Goal: Information Seeking & Learning: Learn about a topic

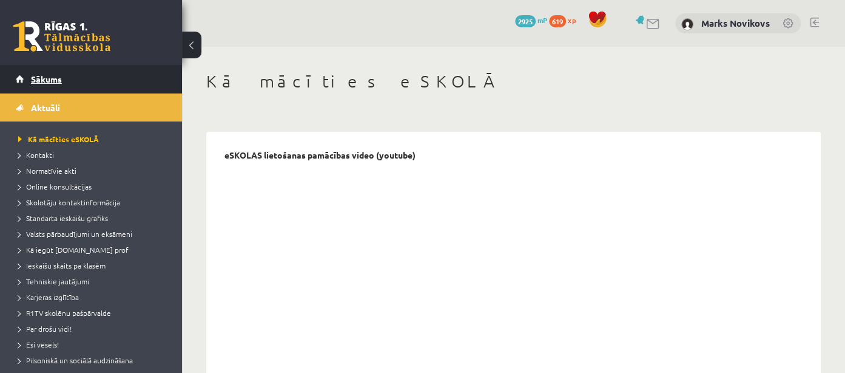
click at [56, 76] on span "Sākums" at bounding box center [46, 78] width 31 height 11
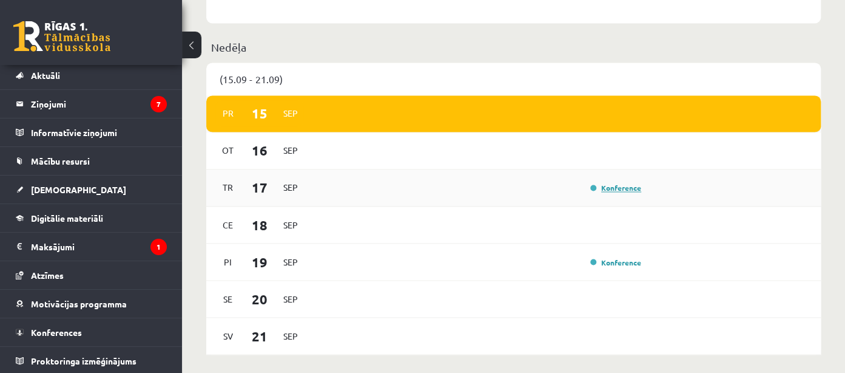
scroll to position [961, 0]
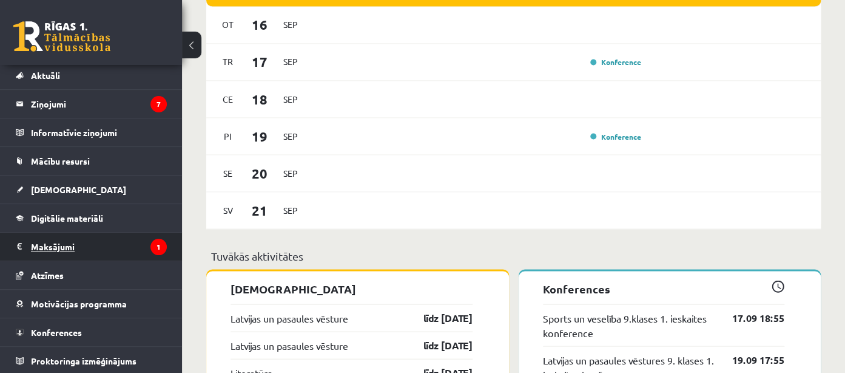
click at [41, 248] on legend "Maksājumi 1" at bounding box center [99, 246] width 136 height 28
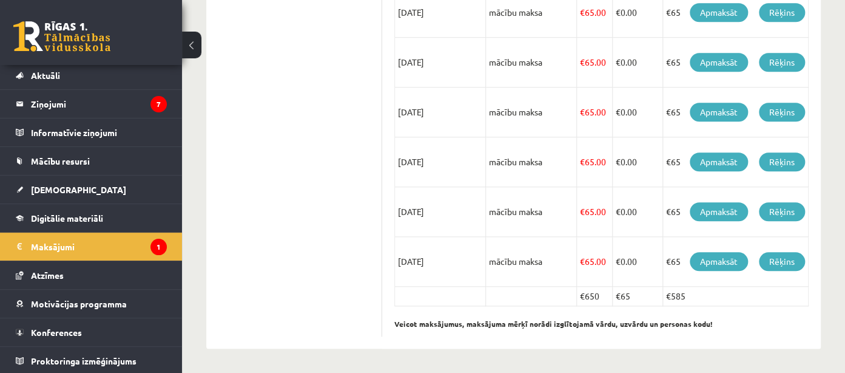
scroll to position [104, 0]
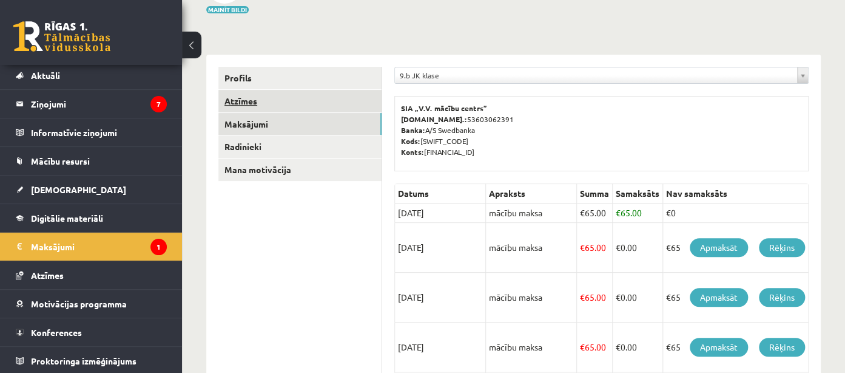
click at [256, 93] on link "Atzīmes" at bounding box center [299, 101] width 163 height 22
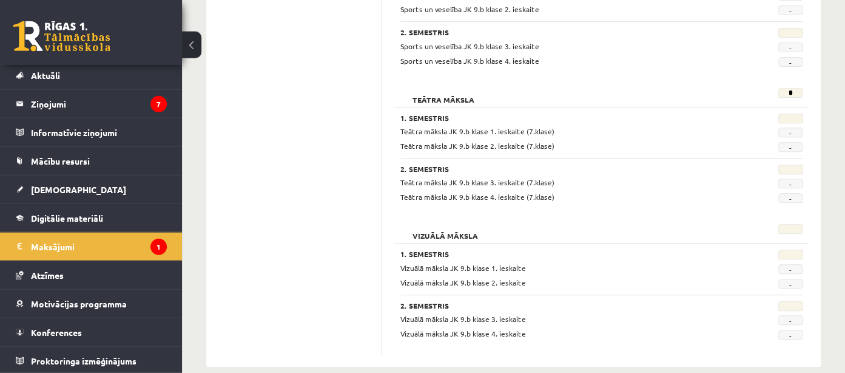
scroll to position [2306, 0]
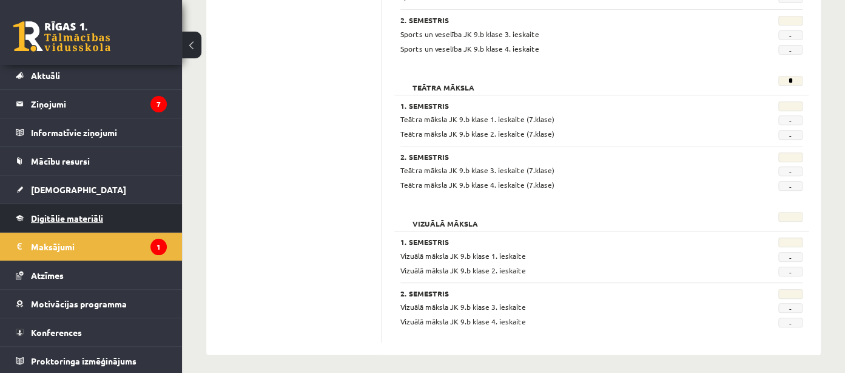
click at [46, 220] on span "Digitālie materiāli" at bounding box center [67, 217] width 72 height 11
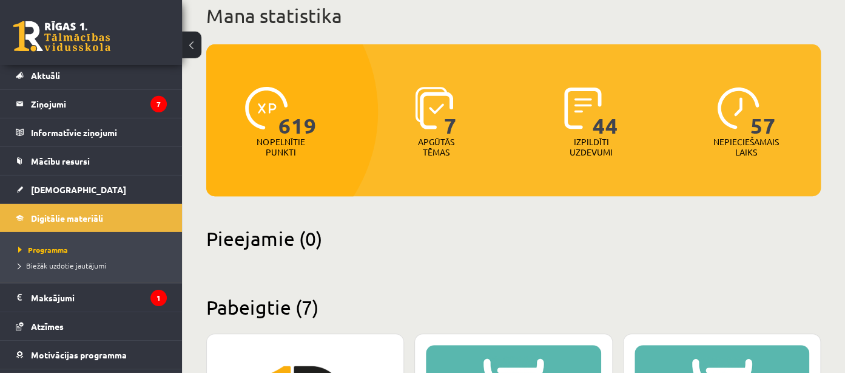
scroll to position [10, 0]
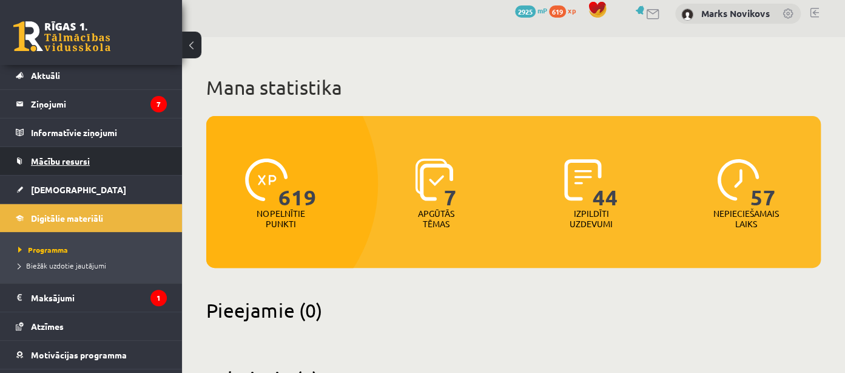
click at [53, 157] on span "Mācību resursi" at bounding box center [60, 160] width 59 height 11
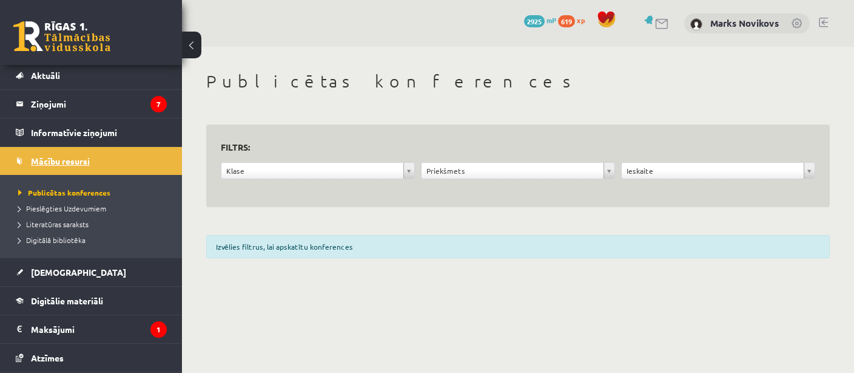
scroll to position [32, 0]
click at [303, 172] on body "10 Dāvanas 2925 mP 619 xp Marks Novikovs Sākums Aktuāli Kā mācīties eSKOLĀ Kont…" at bounding box center [427, 186] width 854 height 373
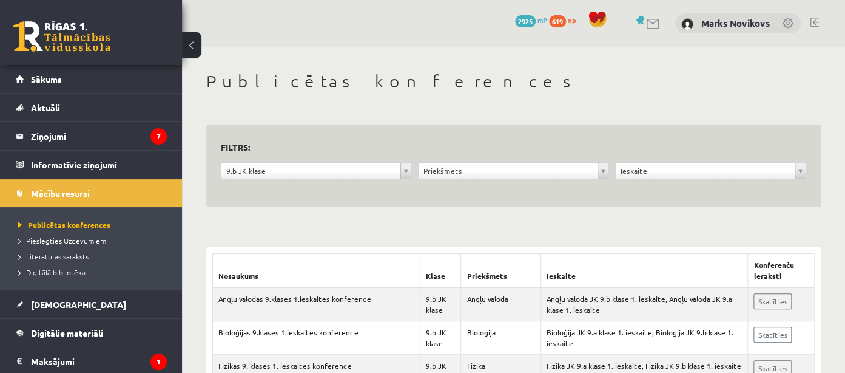
click at [753, 168] on body "0 Dāvanas 2925 mP 619 xp [PERSON_NAME] Sākums Aktuāli Kā mācīties eSKOLĀ Kontak…" at bounding box center [422, 186] width 845 height 373
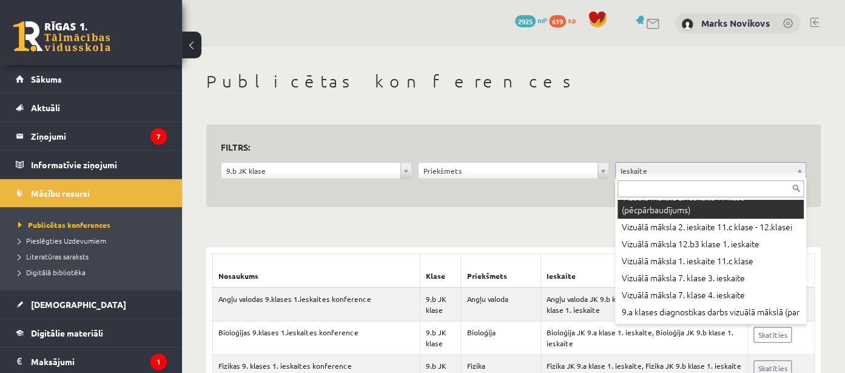
scroll to position [416, 0]
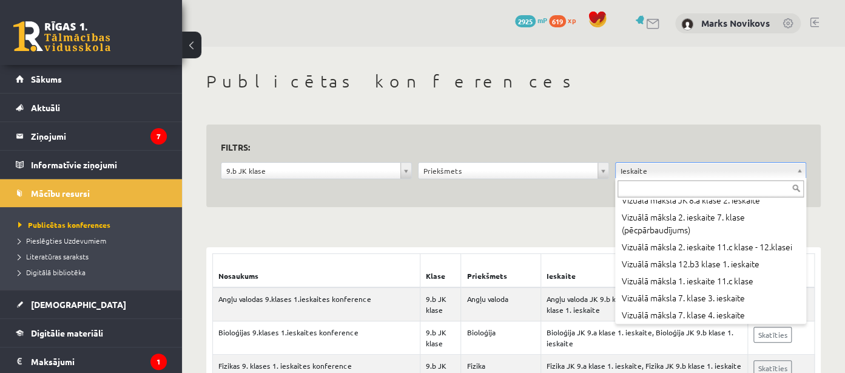
click at [577, 173] on body "0 Dāvanas 2925 mP 619 xp [PERSON_NAME] Sākums Aktuāli Kā mācīties eSKOLĀ Kontak…" at bounding box center [422, 186] width 845 height 373
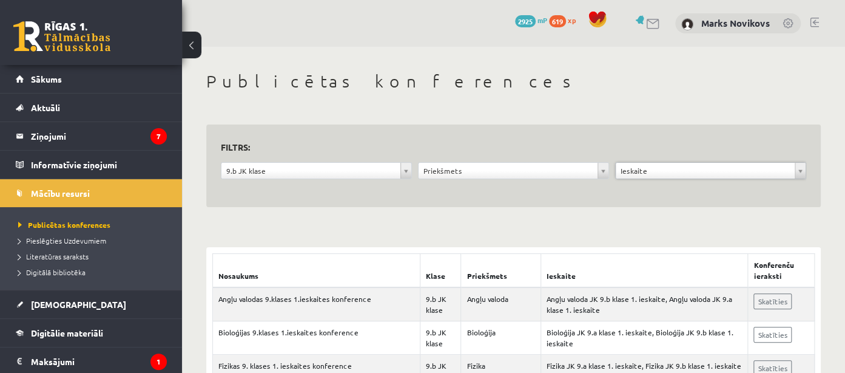
click at [577, 173] on body "0 Dāvanas 2925 mP 619 xp [PERSON_NAME] Sākums Aktuāli Kā mācīties eSKOLĀ Kontak…" at bounding box center [422, 186] width 845 height 373
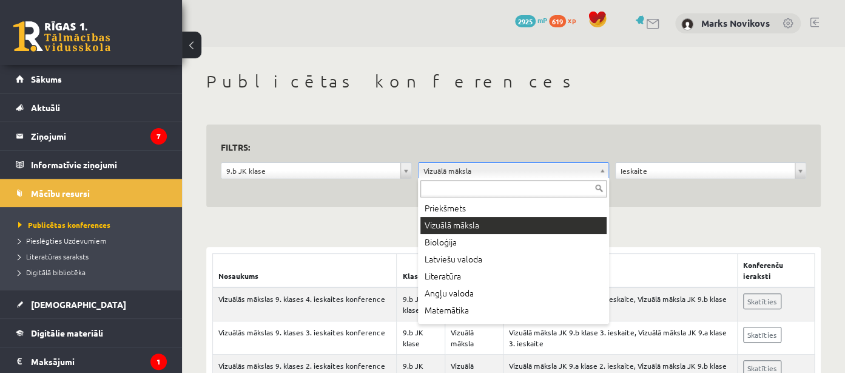
click at [480, 172] on body "0 Dāvanas 2925 mP 619 xp [PERSON_NAME] Sākums Aktuāli Kā mācīties eSKOLĀ Kontak…" at bounding box center [422, 186] width 845 height 373
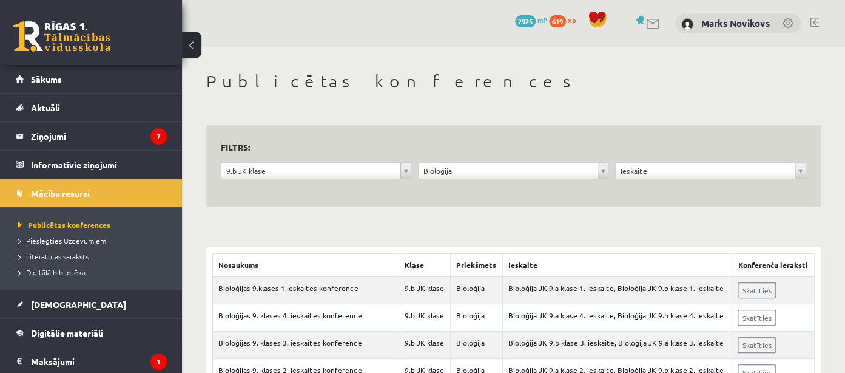
click at [666, 169] on body "0 Dāvanas 2925 mP 619 xp Marks Novikovs Sākums Aktuāli Kā mācīties eSKOLĀ Konta…" at bounding box center [422, 186] width 845 height 373
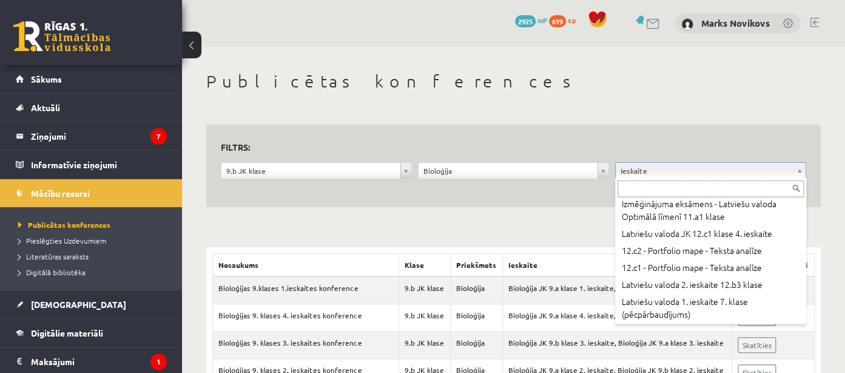
scroll to position [3925, 0]
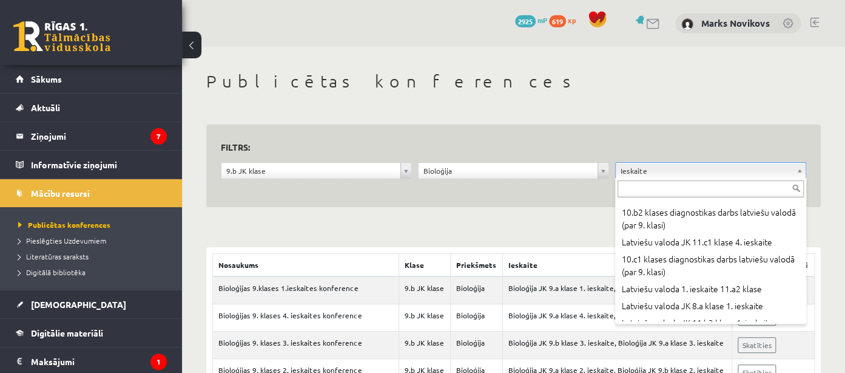
click at [57, 304] on body "0 Dāvanas 2925 mP 619 xp Marks Novikovs Sākums Aktuāli Kā mācīties eSKOLĀ Konta…" at bounding box center [422, 186] width 845 height 373
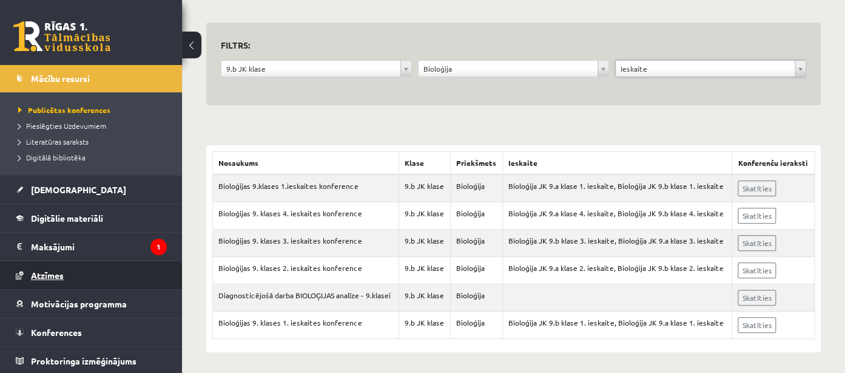
scroll to position [115, 0]
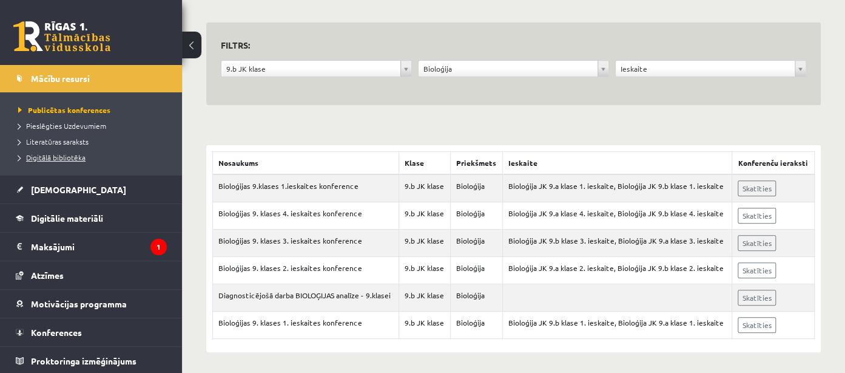
click at [63, 156] on span "Digitālā bibliotēka" at bounding box center [51, 157] width 67 height 10
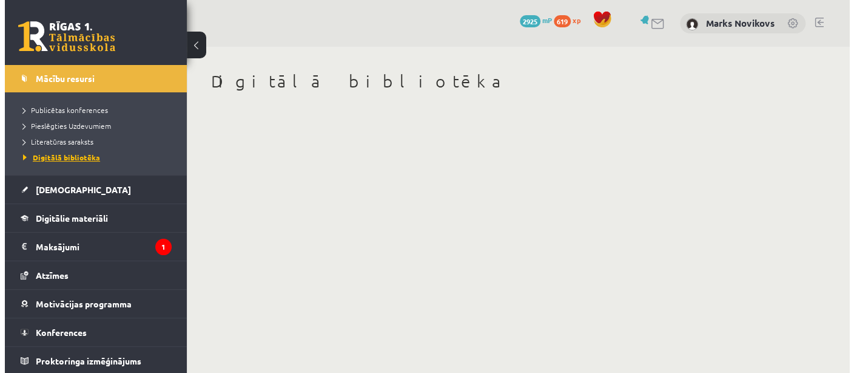
scroll to position [115, 0]
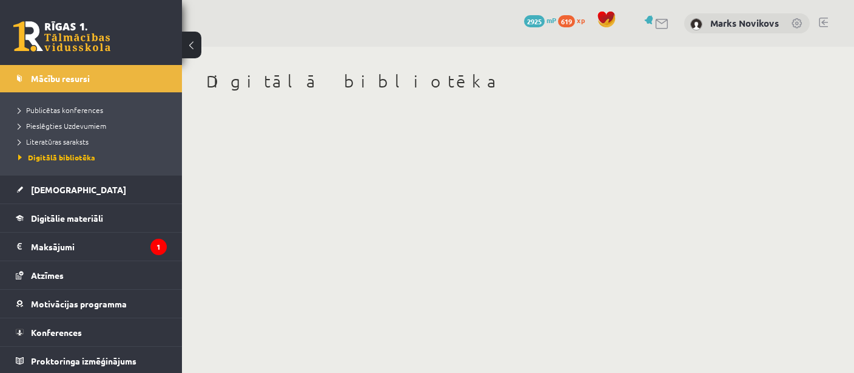
click at [465, 192] on body "0 Dāvanas 2925 mP 619 xp Marks Novikovs Sākums Aktuāli Kā mācīties eSKOLĀ Konta…" at bounding box center [427, 186] width 854 height 373
click at [49, 143] on span "Literatūras saraksts" at bounding box center [53, 142] width 70 height 10
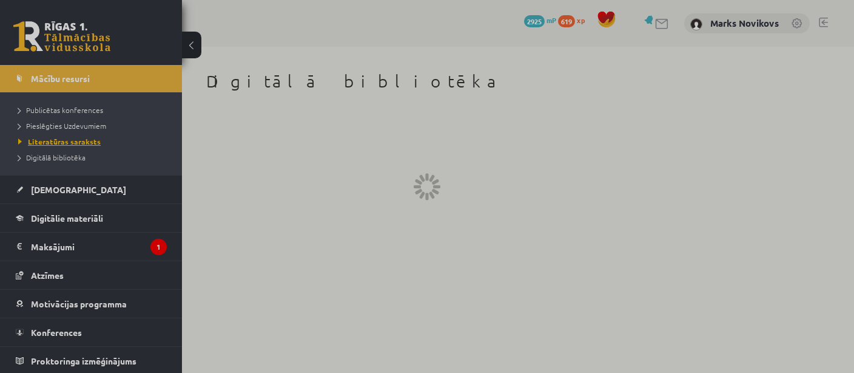
scroll to position [115, 0]
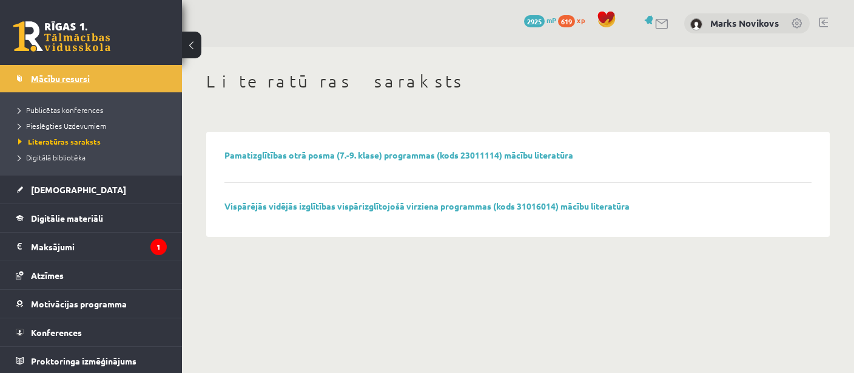
click at [53, 82] on span "Mācību resursi" at bounding box center [60, 78] width 59 height 11
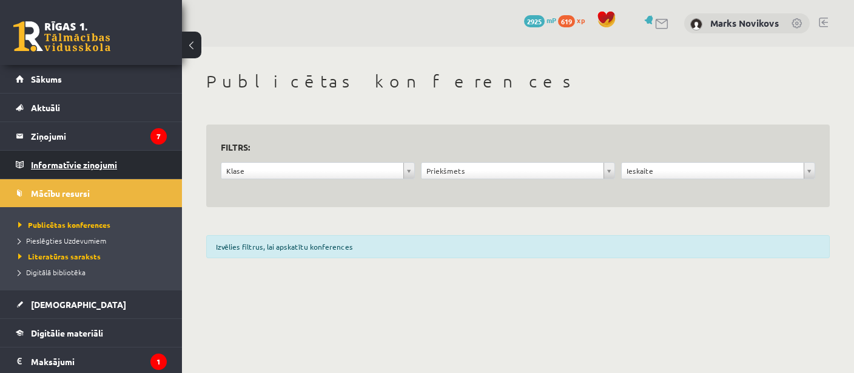
click at [49, 154] on legend "Informatīvie ziņojumi 0" at bounding box center [99, 164] width 136 height 28
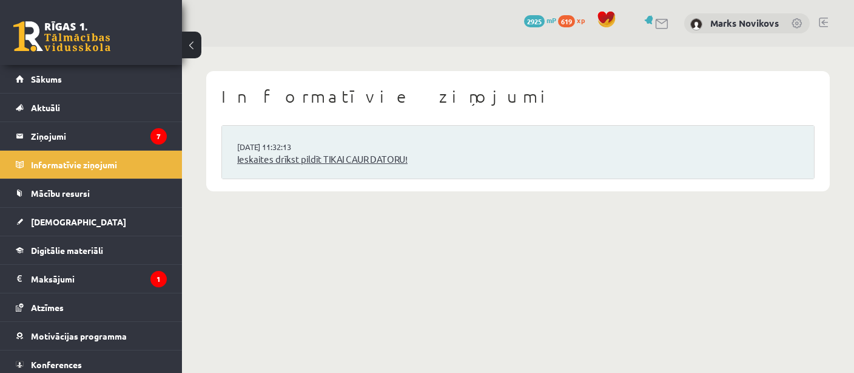
click at [297, 158] on link "Ieskaites drīkst pildīt TIKAI CAUR DATORU!" at bounding box center [518, 159] width 562 height 14
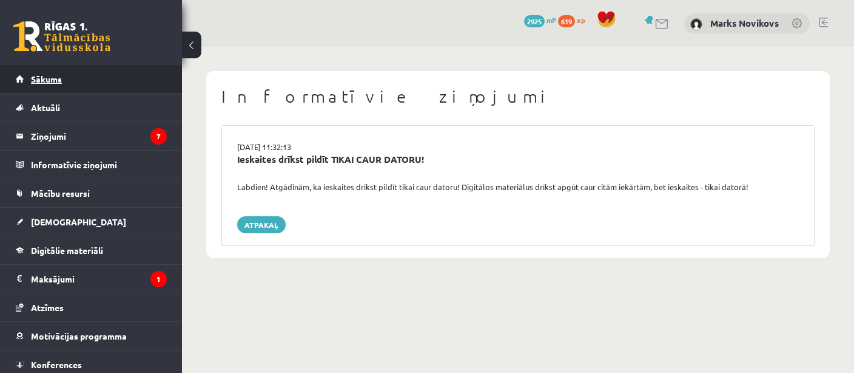
click at [40, 87] on link "Sākums" at bounding box center [91, 79] width 151 height 28
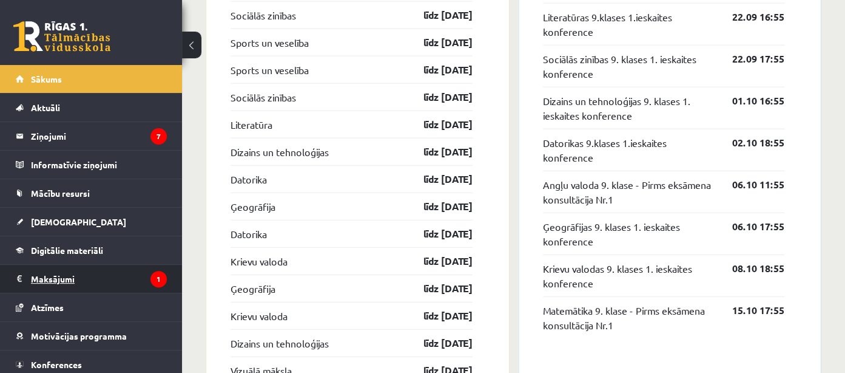
scroll to position [32, 0]
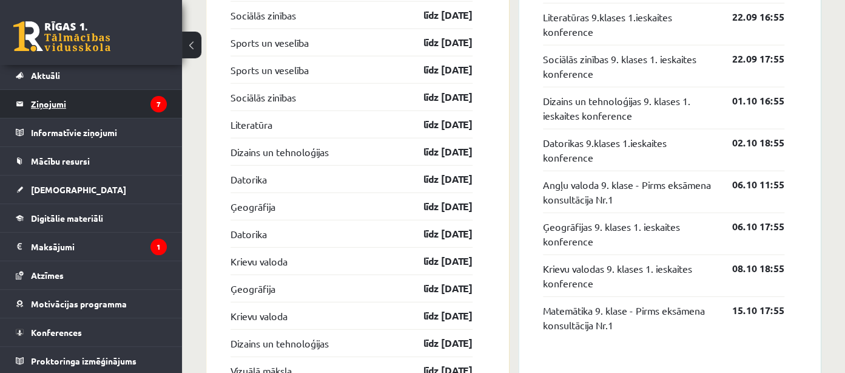
click at [76, 97] on legend "Ziņojumi 7" at bounding box center [99, 104] width 136 height 28
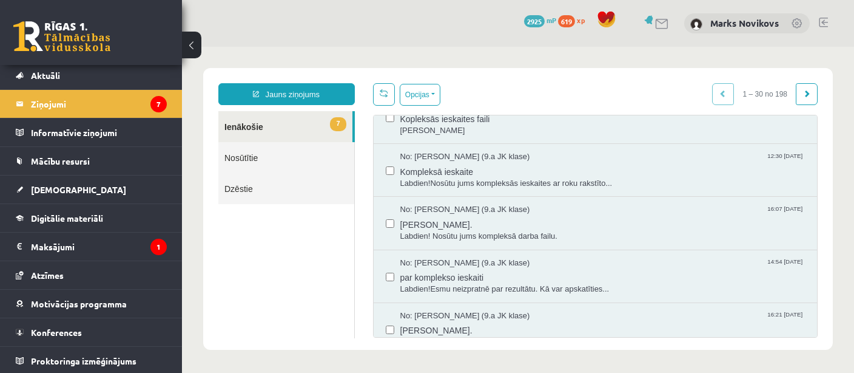
scroll to position [933, 0]
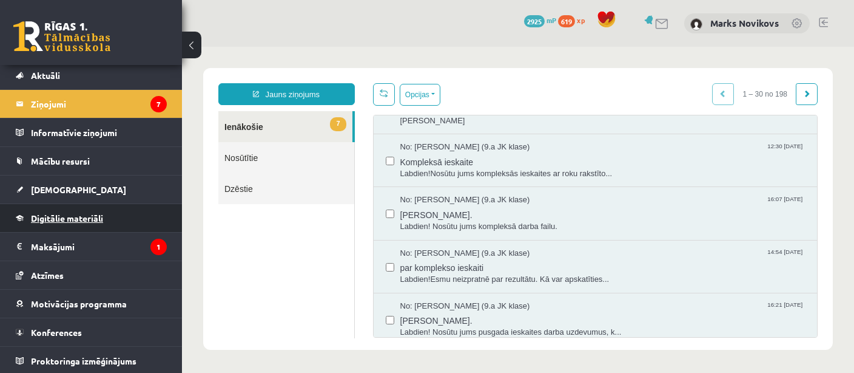
click at [75, 220] on span "Digitālie materiāli" at bounding box center [67, 217] width 72 height 11
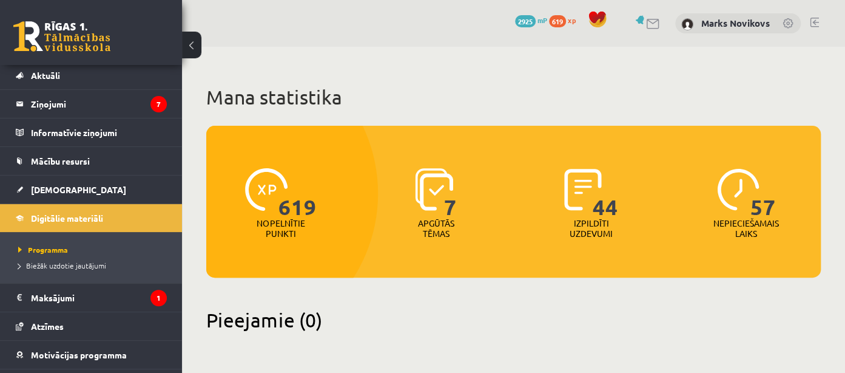
scroll to position [384, 0]
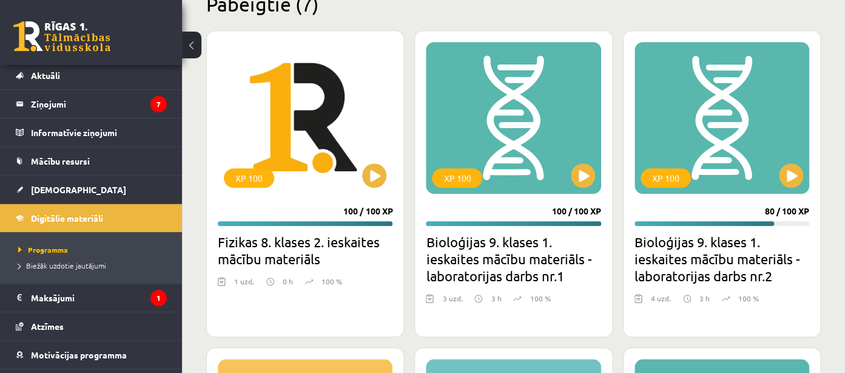
click at [335, 239] on h2 "Fizikas 8. klases 2. ieskaites mācību materiāls" at bounding box center [305, 250] width 175 height 34
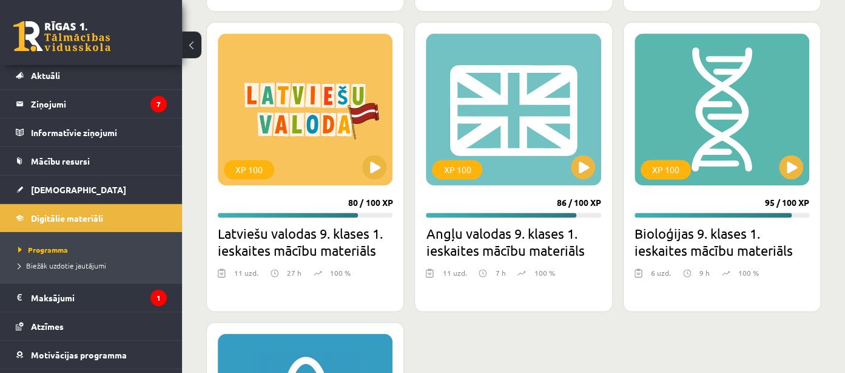
scroll to position [587, 0]
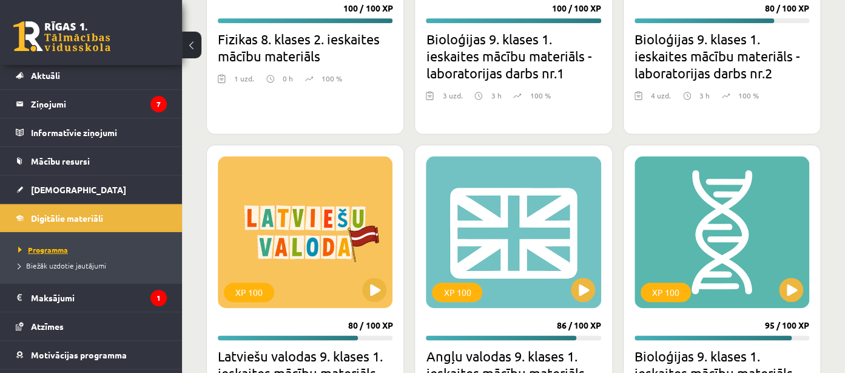
click at [42, 253] on link "Programma" at bounding box center [94, 249] width 152 height 11
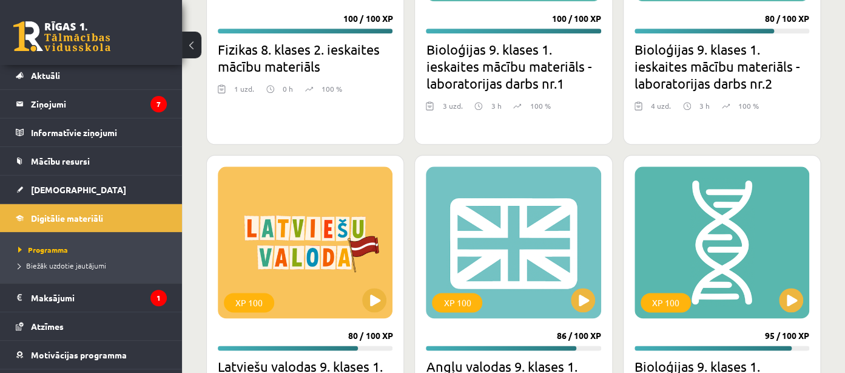
scroll to position [971, 0]
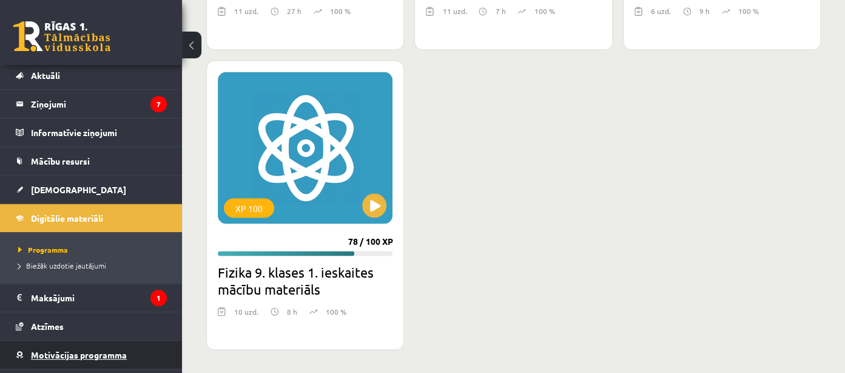
click at [67, 351] on span "Motivācijas programma" at bounding box center [79, 354] width 96 height 11
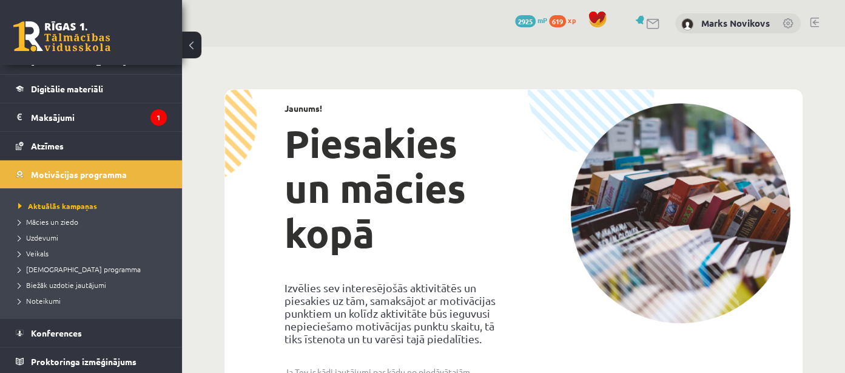
click at [518, 16] on div "2925 mP" at bounding box center [531, 20] width 32 height 13
click at [523, 25] on span "2925" at bounding box center [525, 21] width 21 height 12
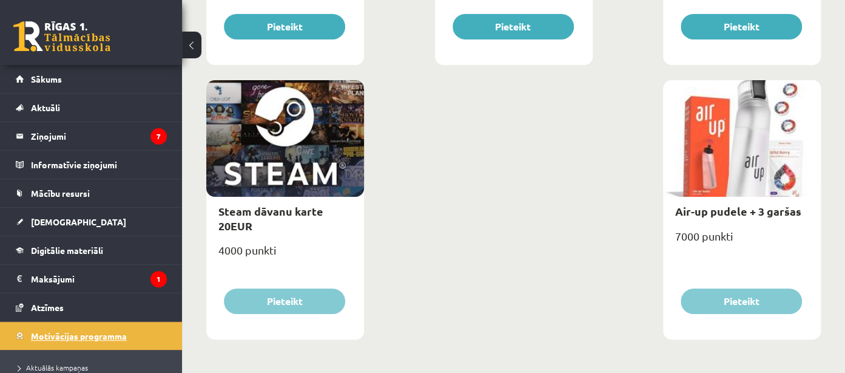
scroll to position [144, 0]
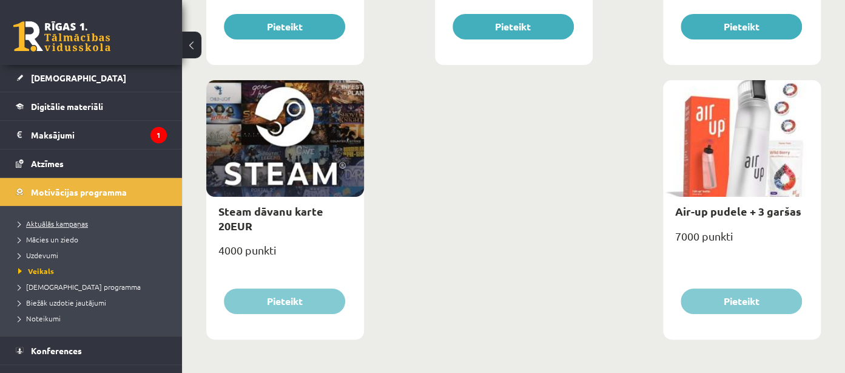
click at [83, 225] on span "Aktuālās kampaņas" at bounding box center [53, 223] width 70 height 10
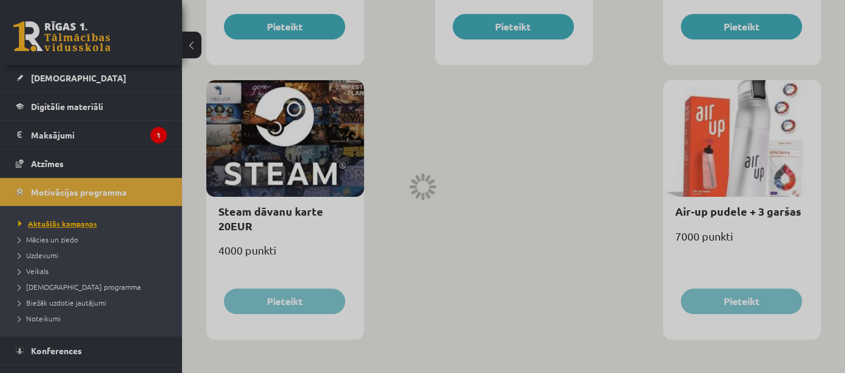
scroll to position [144, 0]
